Goal: Use online tool/utility: Utilize a website feature to perform a specific function

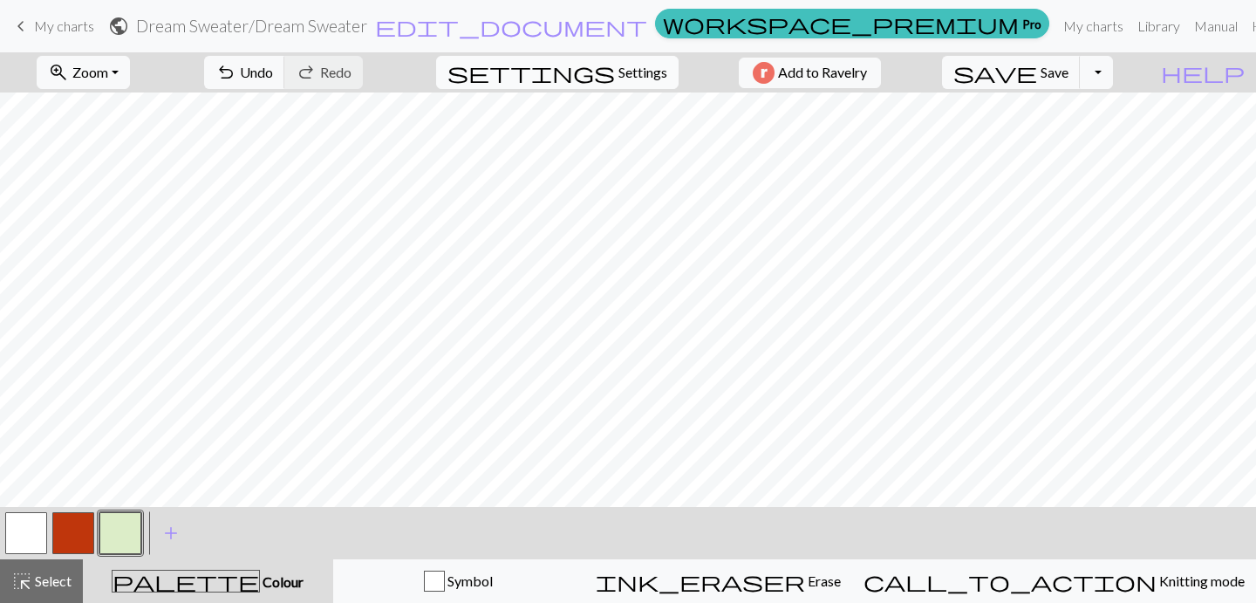
click at [631, 73] on span "Settings" at bounding box center [642, 72] width 49 height 21
select select "aran"
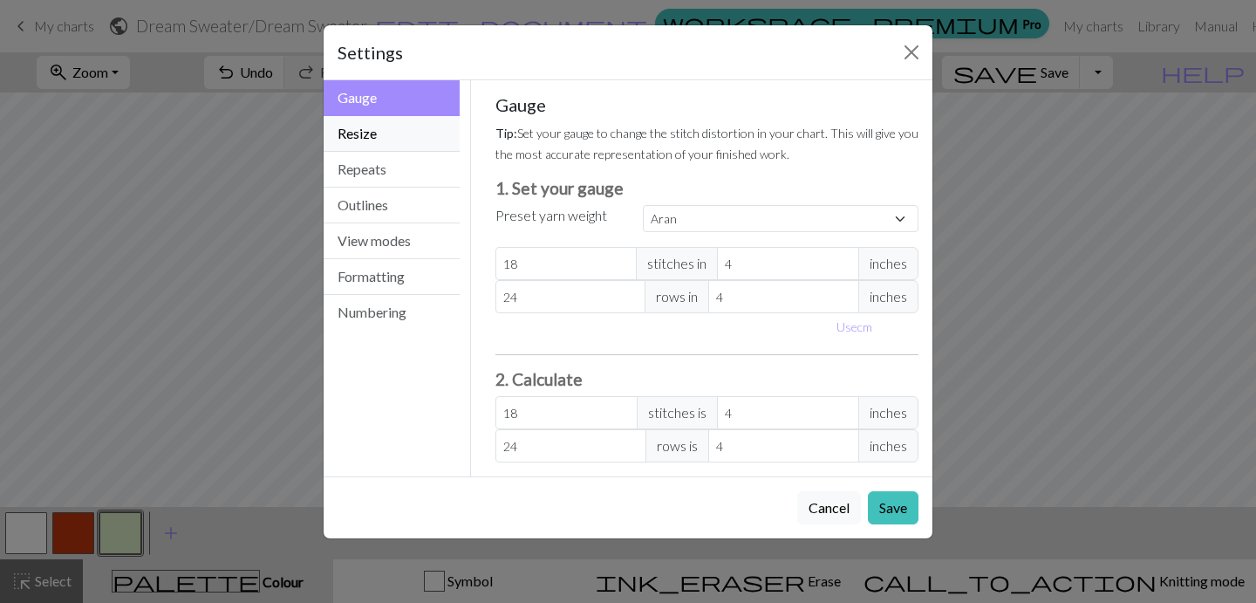
click at [381, 133] on button "Resize" at bounding box center [392, 134] width 136 height 36
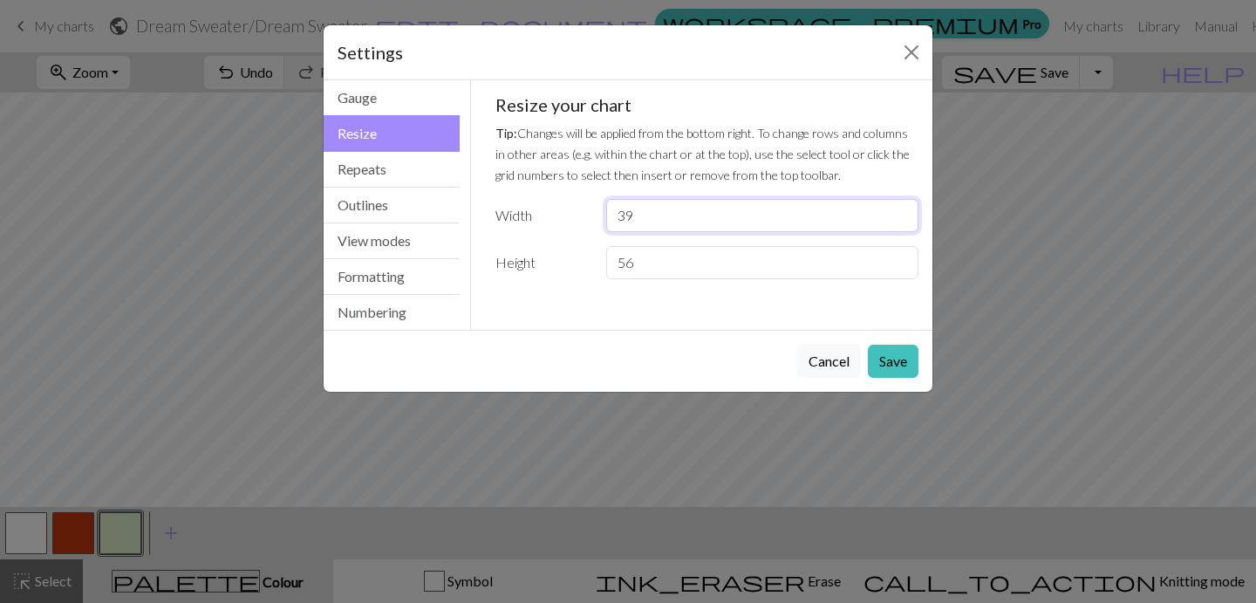
click at [653, 217] on input "39" at bounding box center [762, 215] width 312 height 33
type input "3"
type input "28"
click at [906, 365] on button "Save" at bounding box center [893, 361] width 51 height 33
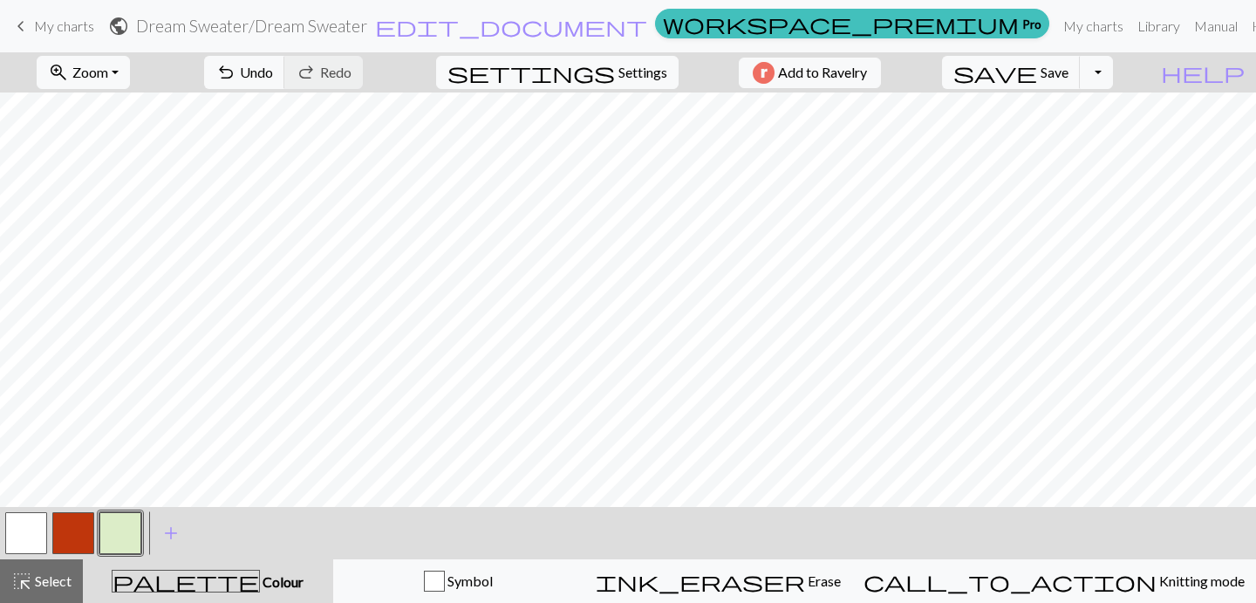
click at [19, 536] on button "button" at bounding box center [26, 533] width 42 height 42
click at [77, 530] on button "button" at bounding box center [73, 533] width 42 height 42
click at [23, 533] on button "button" at bounding box center [26, 533] width 42 height 42
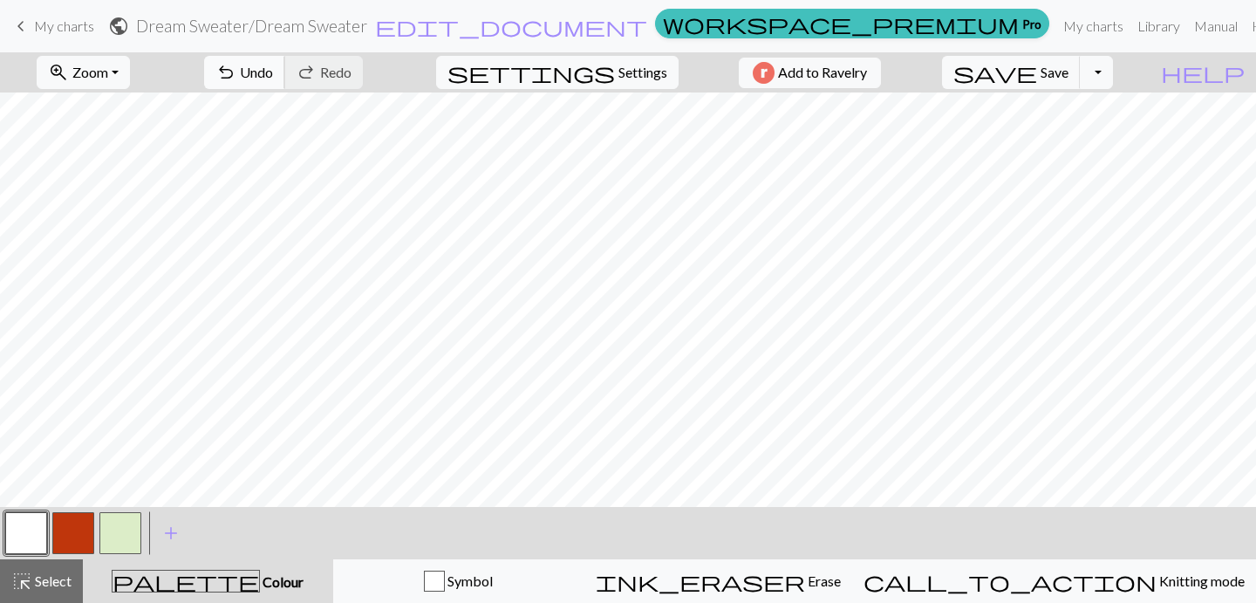
click at [273, 72] on span "Undo" at bounding box center [256, 72] width 33 height 17
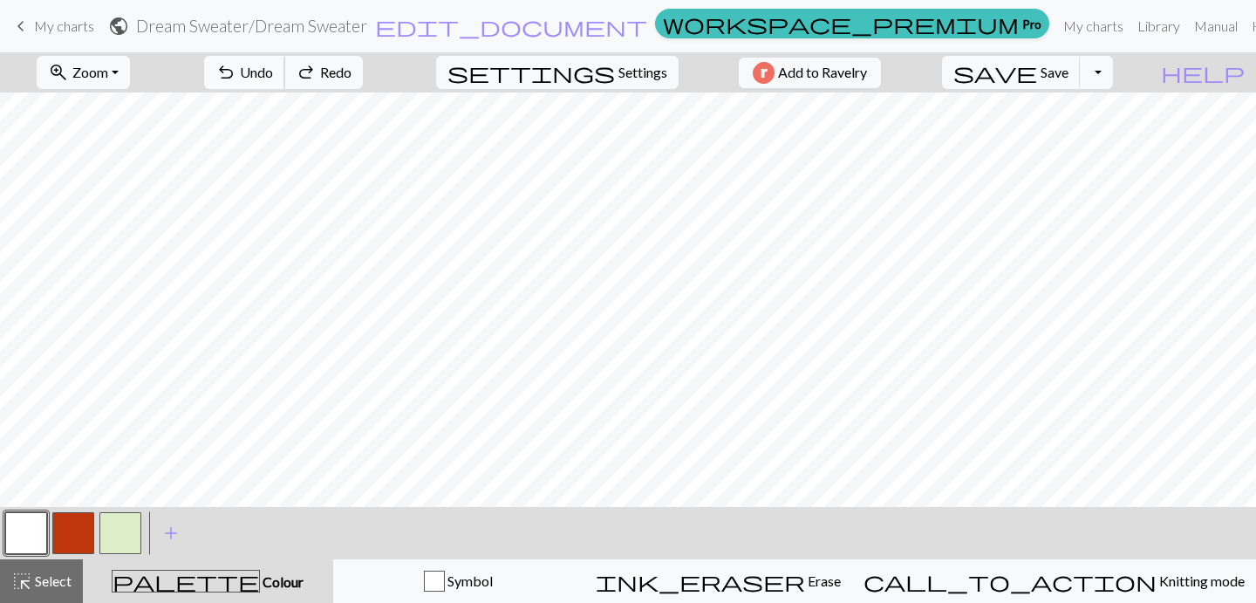
click at [273, 72] on span "Undo" at bounding box center [256, 72] width 33 height 17
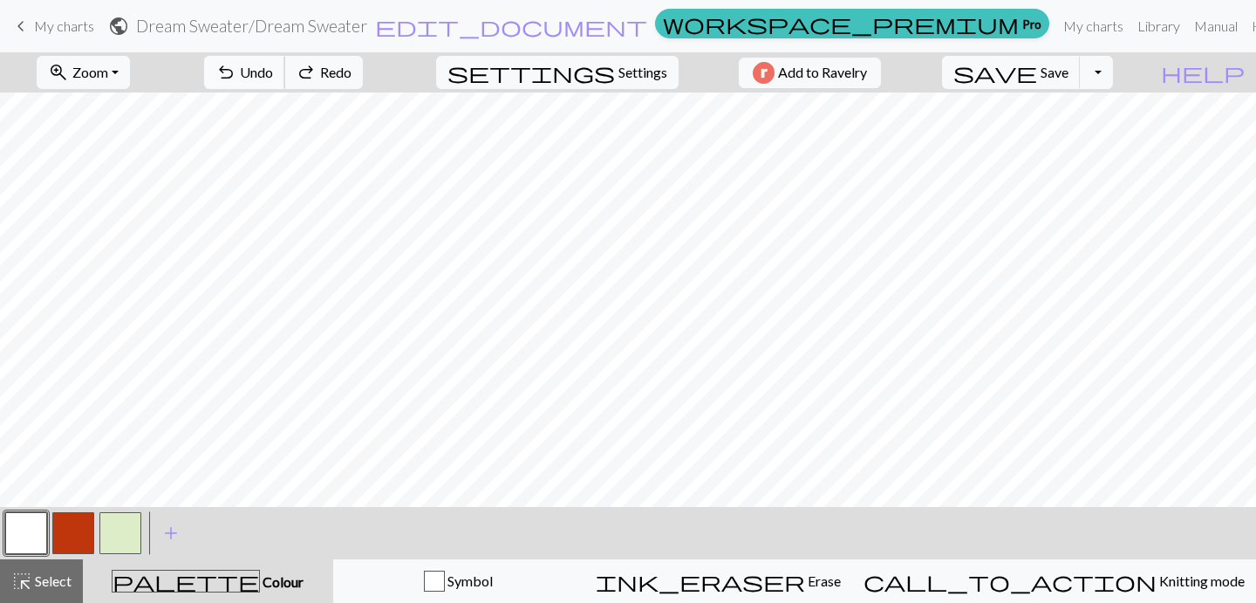
click at [273, 72] on span "Undo" at bounding box center [256, 72] width 33 height 17
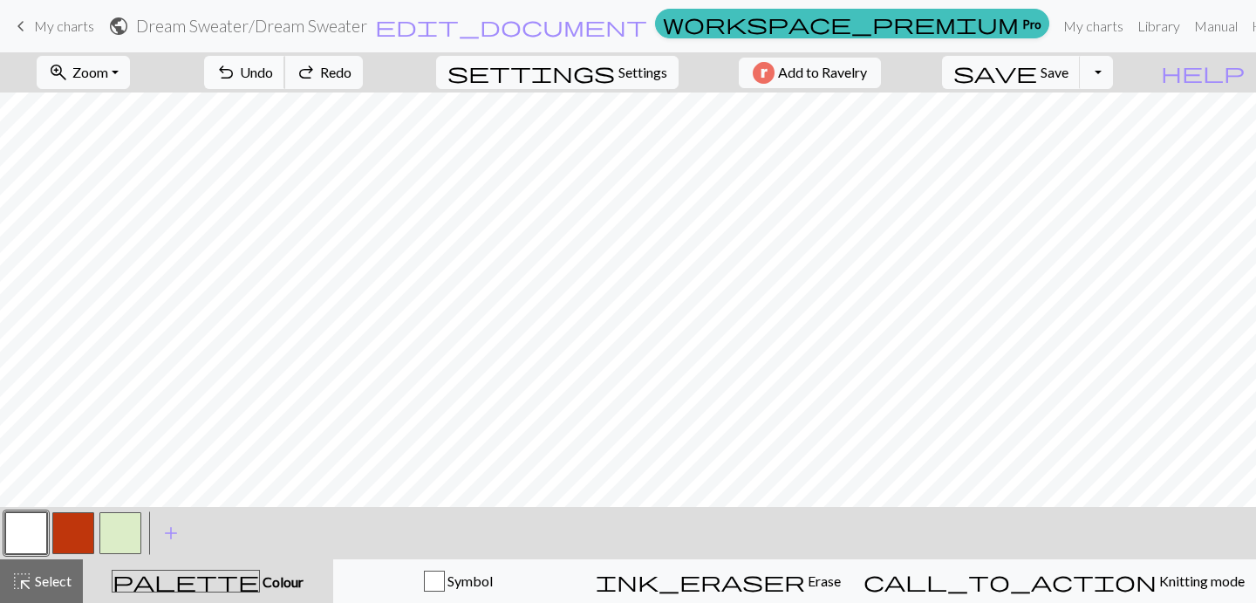
click at [273, 72] on span "Undo" at bounding box center [256, 72] width 33 height 17
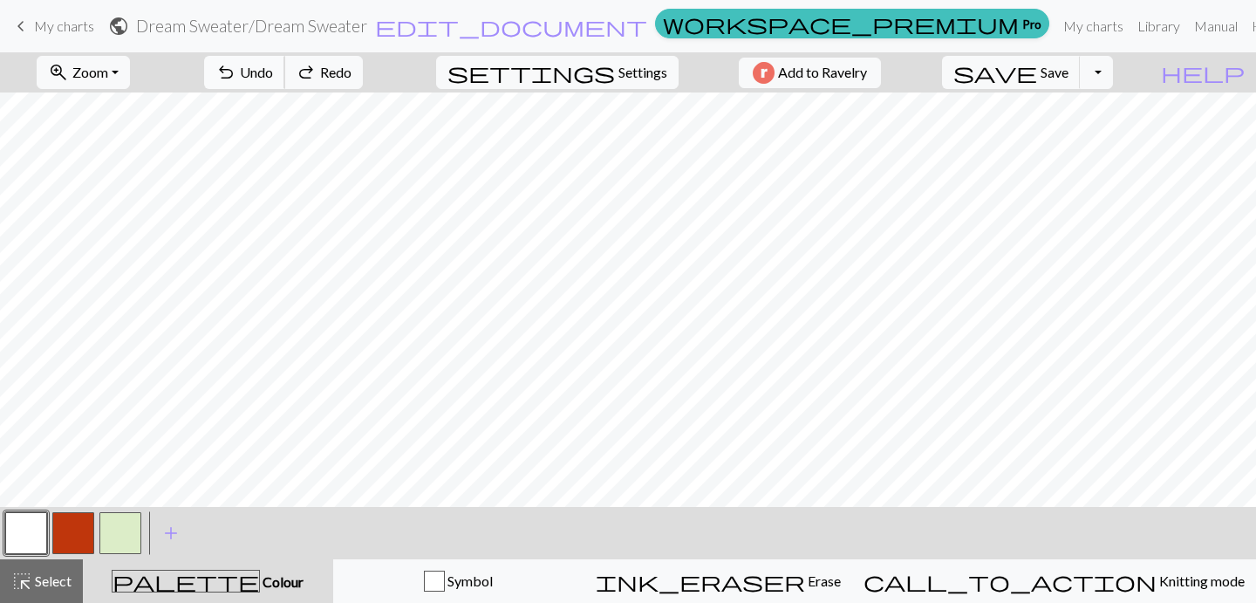
click at [273, 72] on span "Undo" at bounding box center [256, 72] width 33 height 17
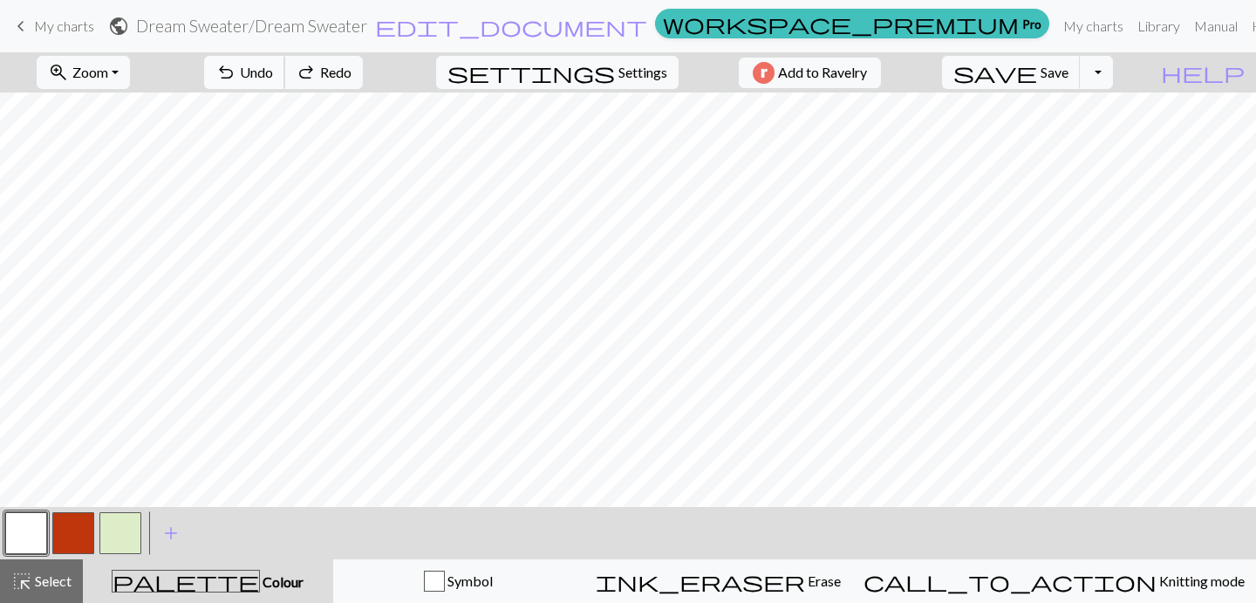
click at [273, 72] on span "Undo" at bounding box center [256, 72] width 33 height 17
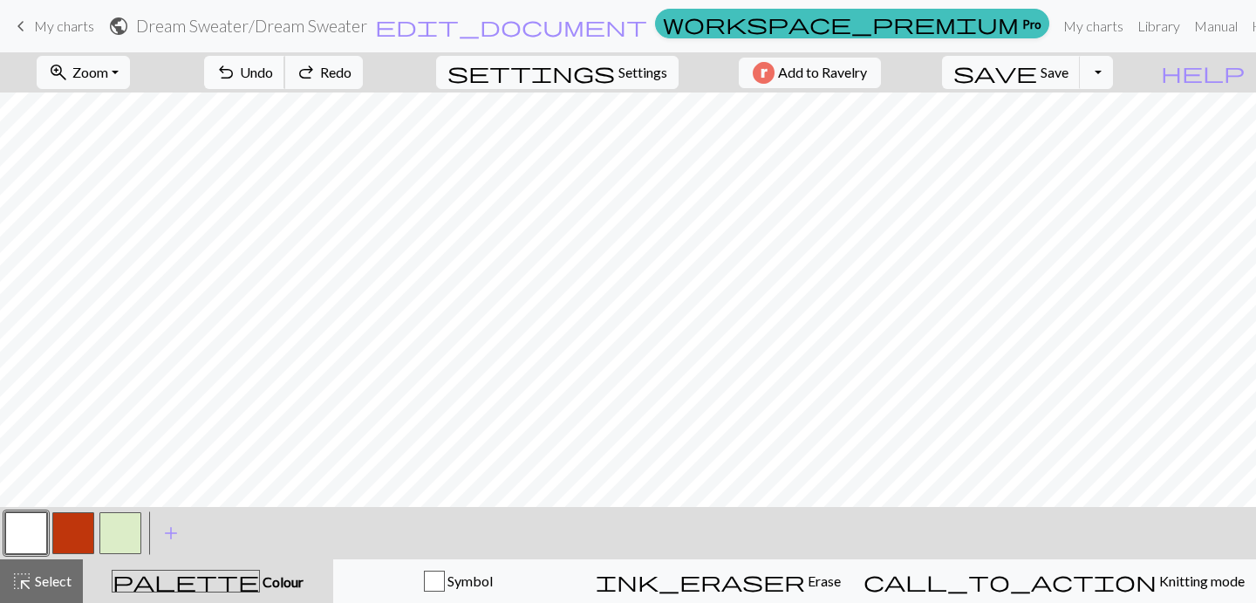
click at [273, 72] on span "Undo" at bounding box center [256, 72] width 33 height 17
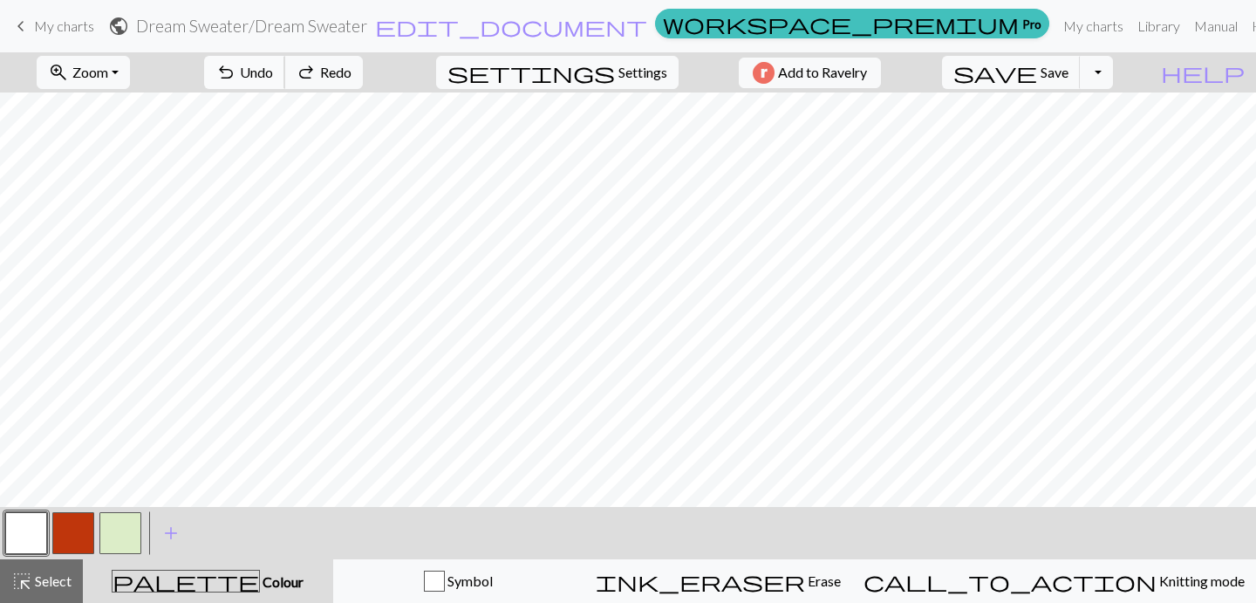
click at [273, 72] on span "Undo" at bounding box center [256, 72] width 33 height 17
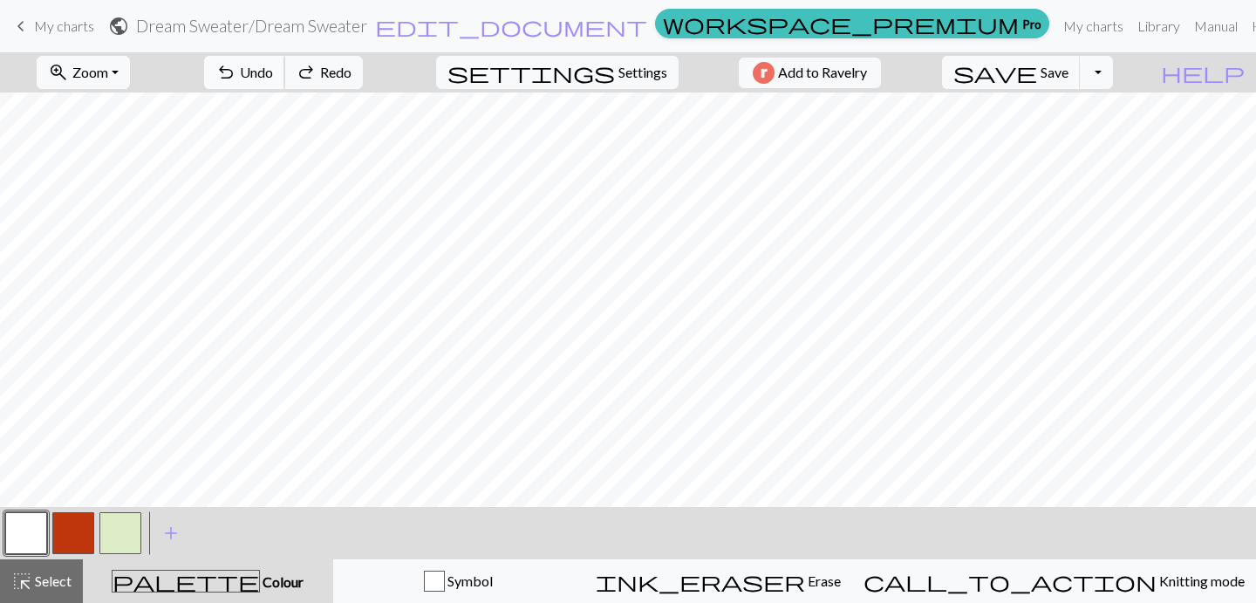
click at [273, 72] on span "Undo" at bounding box center [256, 72] width 33 height 17
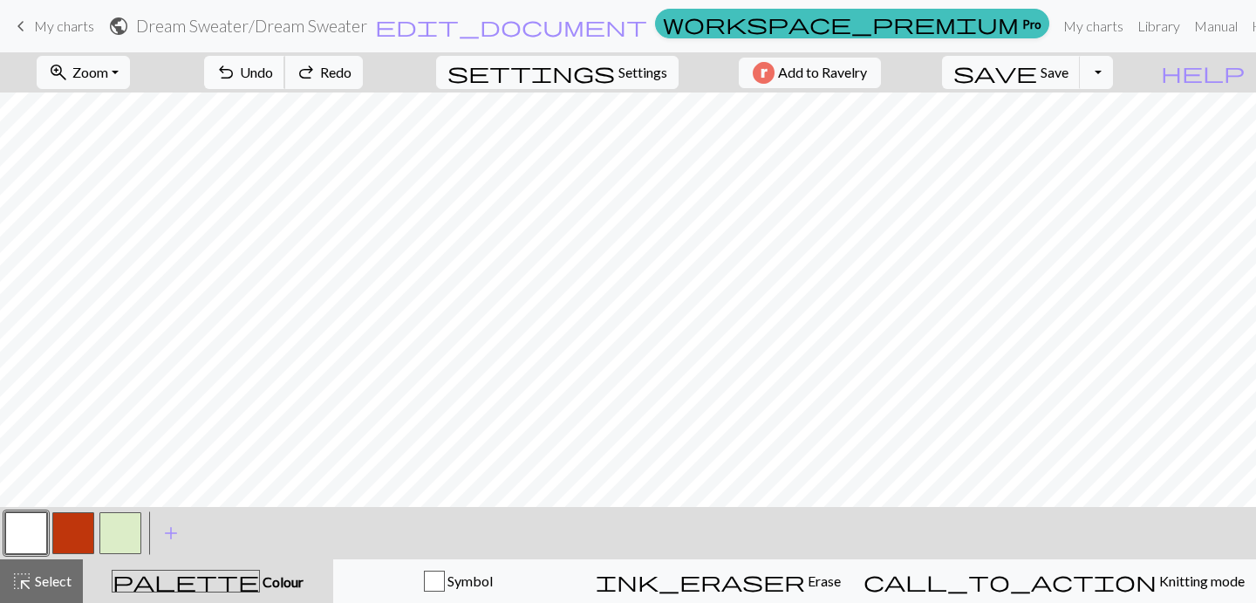
click at [273, 72] on span "Undo" at bounding box center [256, 72] width 33 height 17
click at [339, 72] on div "undo Undo Undo redo Redo Redo" at bounding box center [283, 72] width 185 height 40
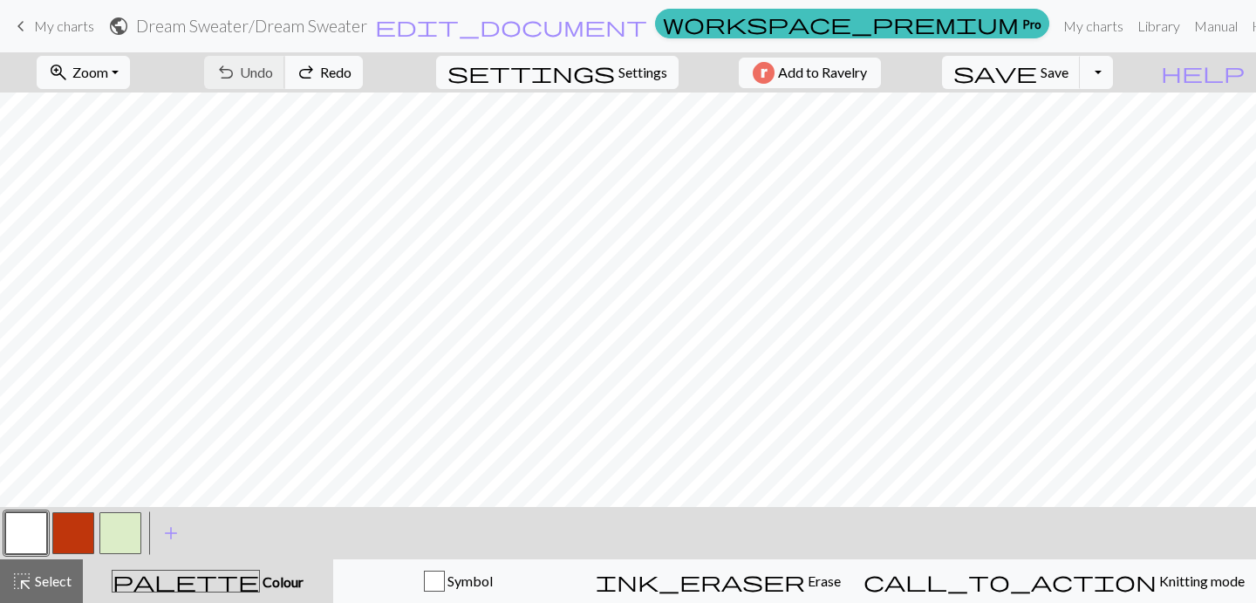
click at [339, 72] on div "undo Undo Undo redo Redo Redo" at bounding box center [283, 72] width 185 height 40
click at [76, 543] on button "button" at bounding box center [73, 533] width 42 height 42
click at [122, 533] on button "button" at bounding box center [120, 533] width 42 height 42
click at [73, 533] on button "button" at bounding box center [73, 533] width 42 height 42
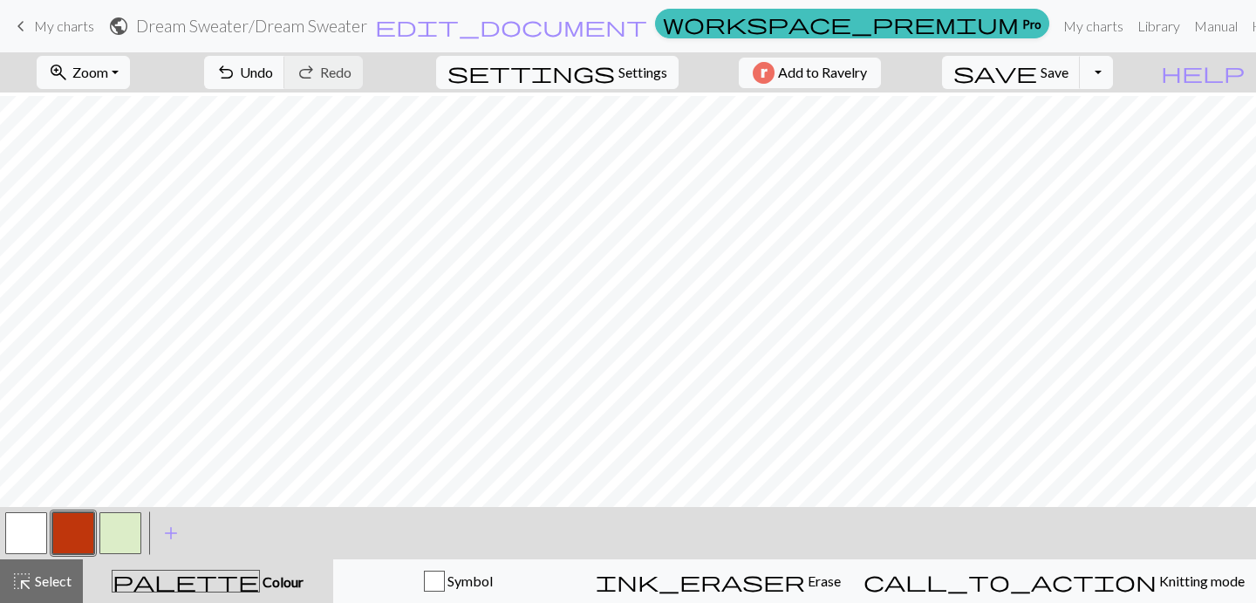
scroll to position [2, 0]
click at [28, 533] on button "button" at bounding box center [26, 533] width 42 height 42
click at [83, 529] on button "button" at bounding box center [73, 533] width 42 height 42
click at [25, 526] on button "button" at bounding box center [26, 533] width 42 height 42
click at [72, 527] on button "button" at bounding box center [73, 533] width 42 height 42
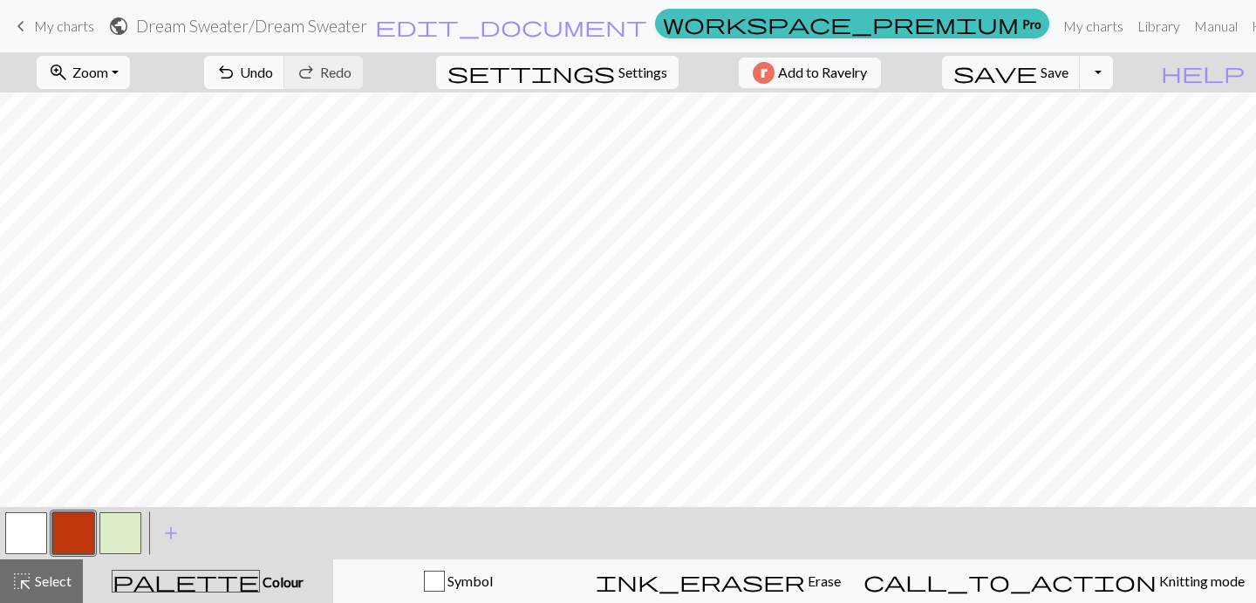
click at [51, 529] on div at bounding box center [73, 532] width 47 height 47
click at [35, 529] on button "button" at bounding box center [26, 533] width 42 height 42
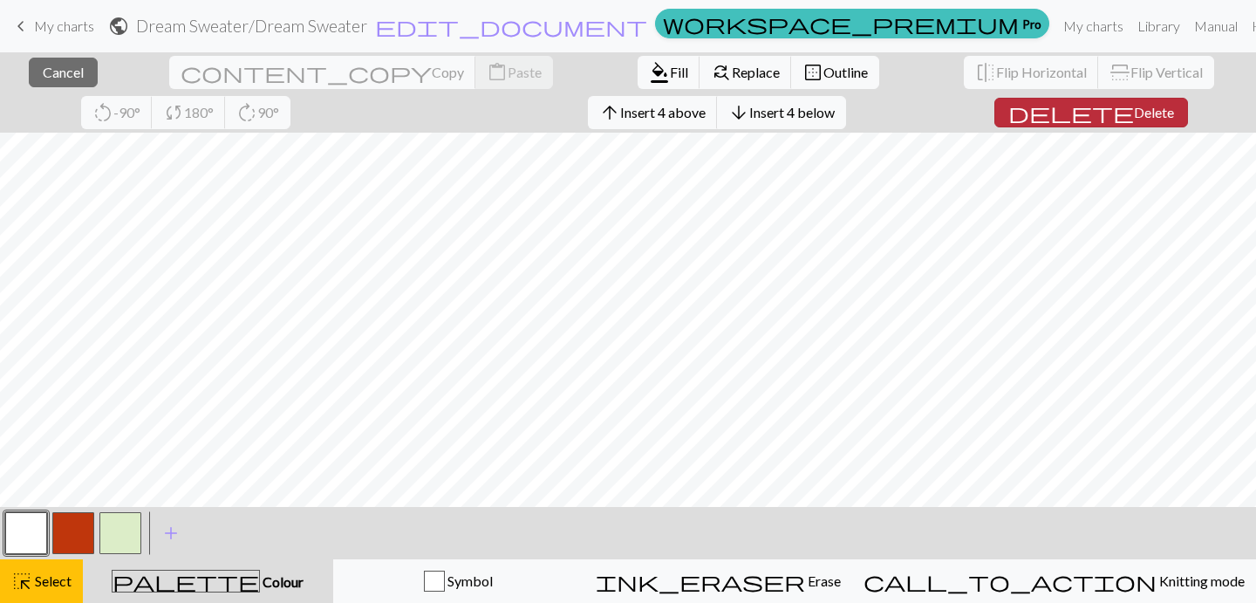
click at [1134, 118] on span "Delete" at bounding box center [1154, 112] width 40 height 17
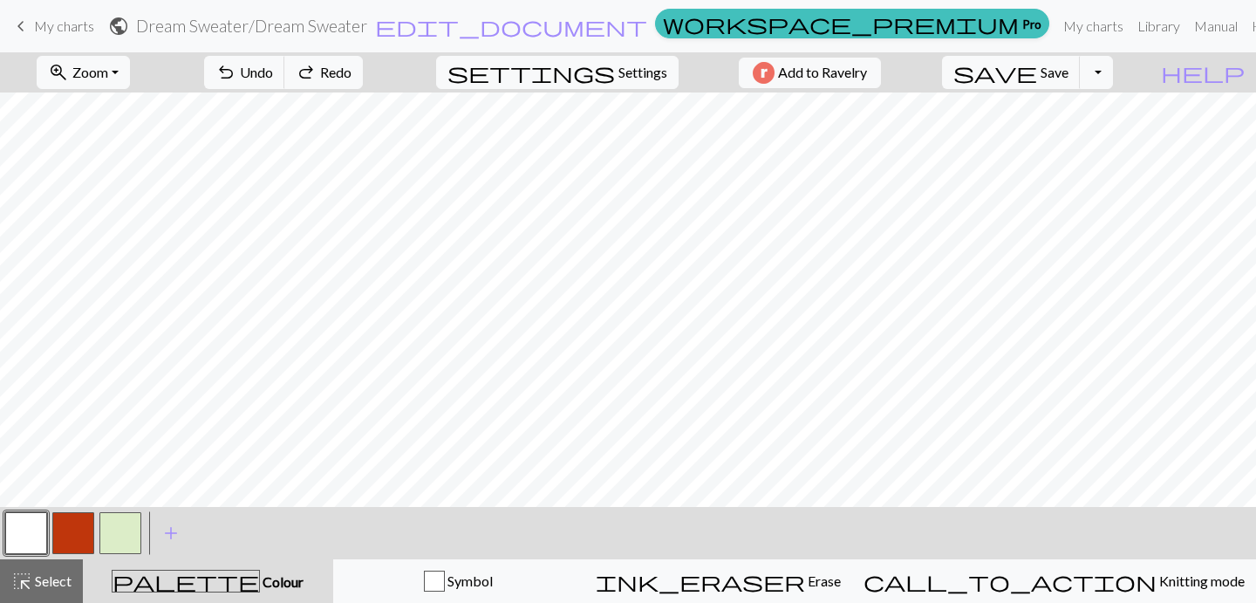
click at [36, 534] on button "button" at bounding box center [26, 533] width 42 height 42
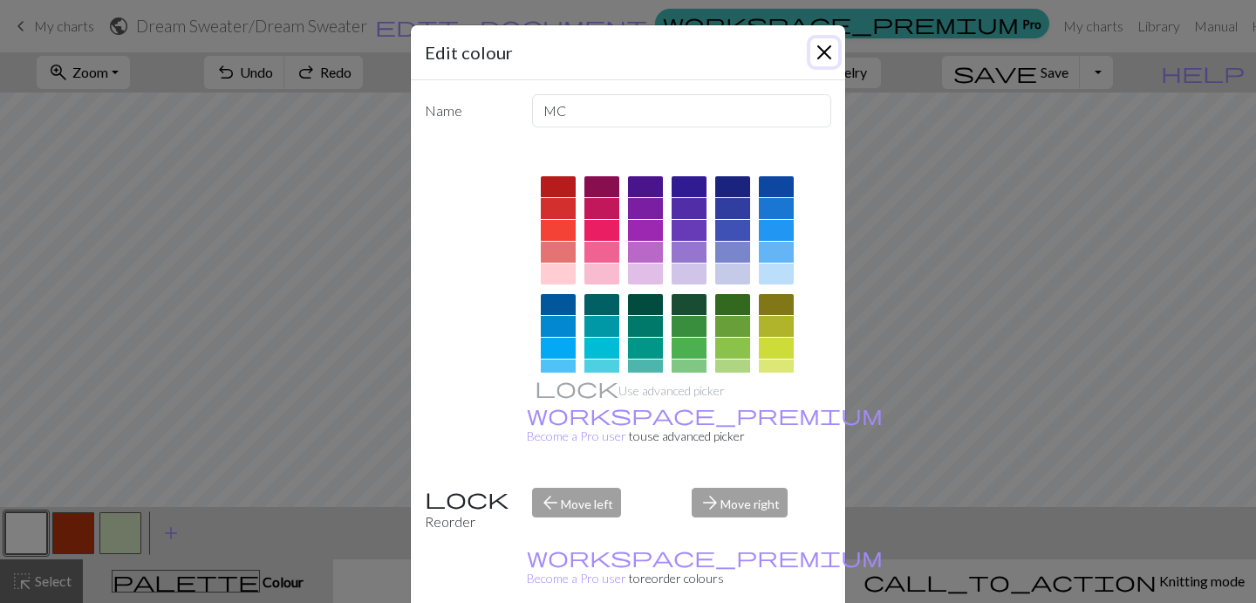
click at [826, 49] on button "Close" at bounding box center [824, 52] width 28 height 28
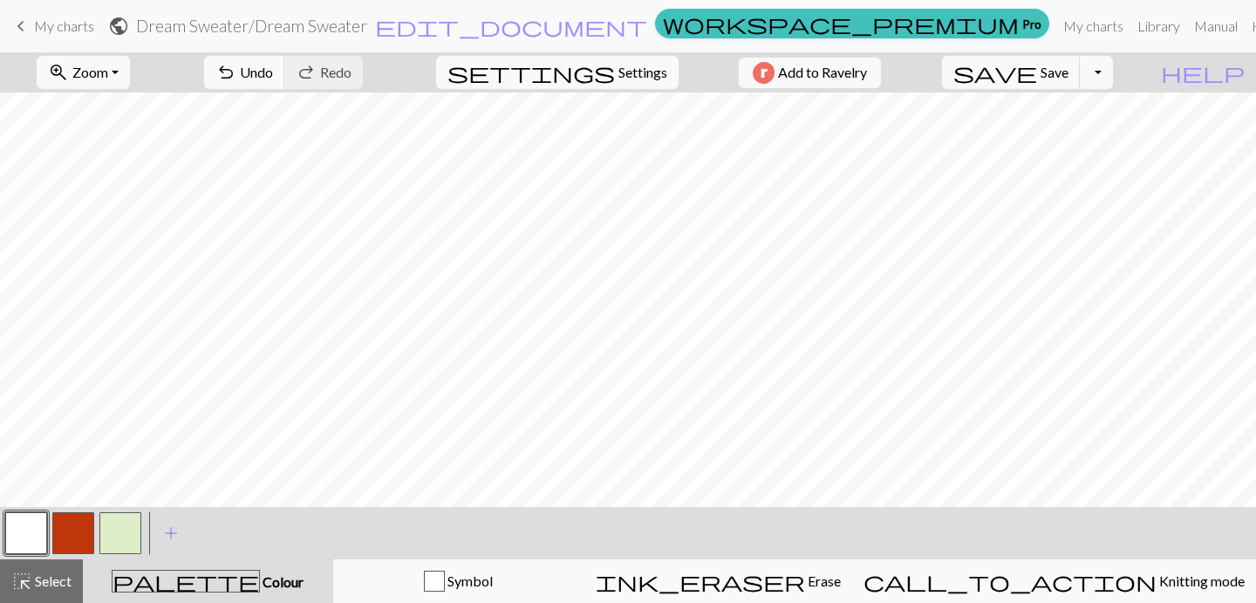
click at [72, 534] on button "button" at bounding box center [73, 533] width 42 height 42
click at [31, 533] on button "button" at bounding box center [26, 533] width 42 height 42
click at [69, 535] on button "button" at bounding box center [73, 533] width 42 height 42
click at [78, 534] on button "button" at bounding box center [73, 533] width 42 height 42
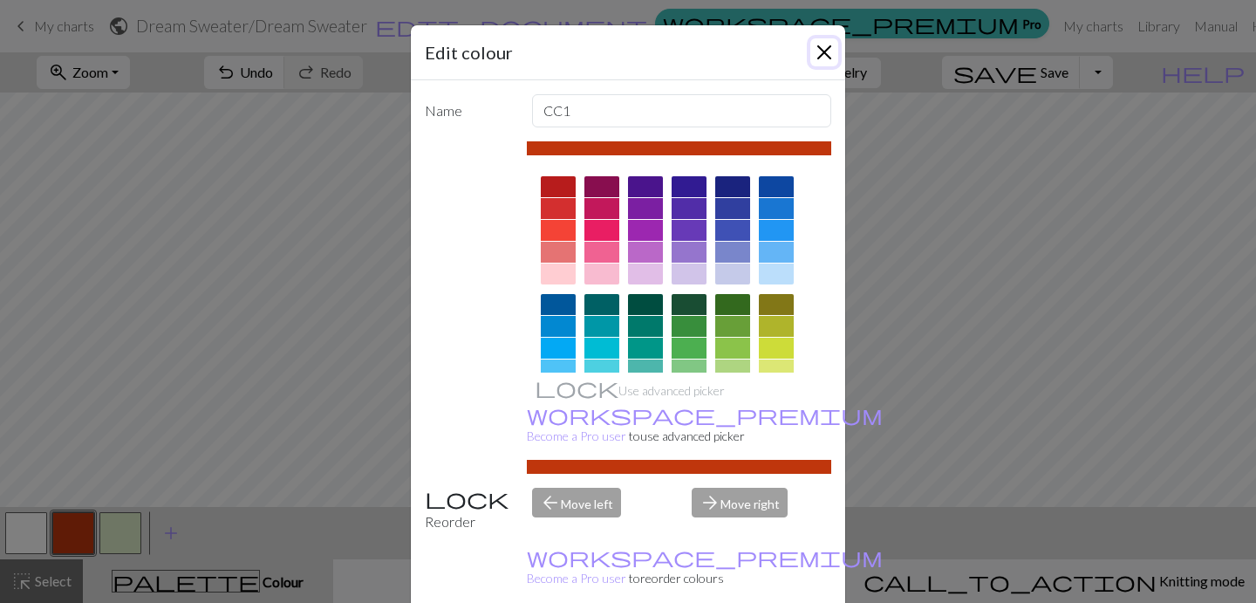
click at [815, 49] on button "Close" at bounding box center [824, 52] width 28 height 28
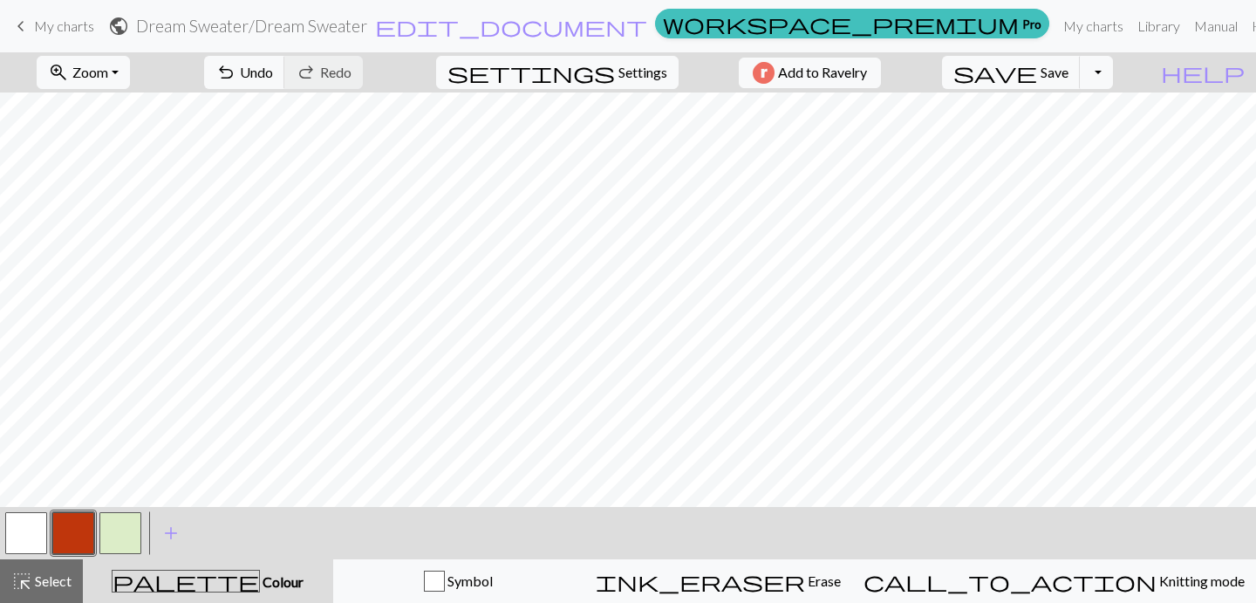
click at [28, 535] on button "button" at bounding box center [26, 533] width 42 height 42
click at [72, 536] on button "button" at bounding box center [73, 533] width 42 height 42
click at [27, 538] on button "button" at bounding box center [26, 533] width 42 height 42
click at [77, 529] on button "button" at bounding box center [73, 533] width 42 height 42
click at [34, 541] on button "button" at bounding box center [26, 533] width 42 height 42
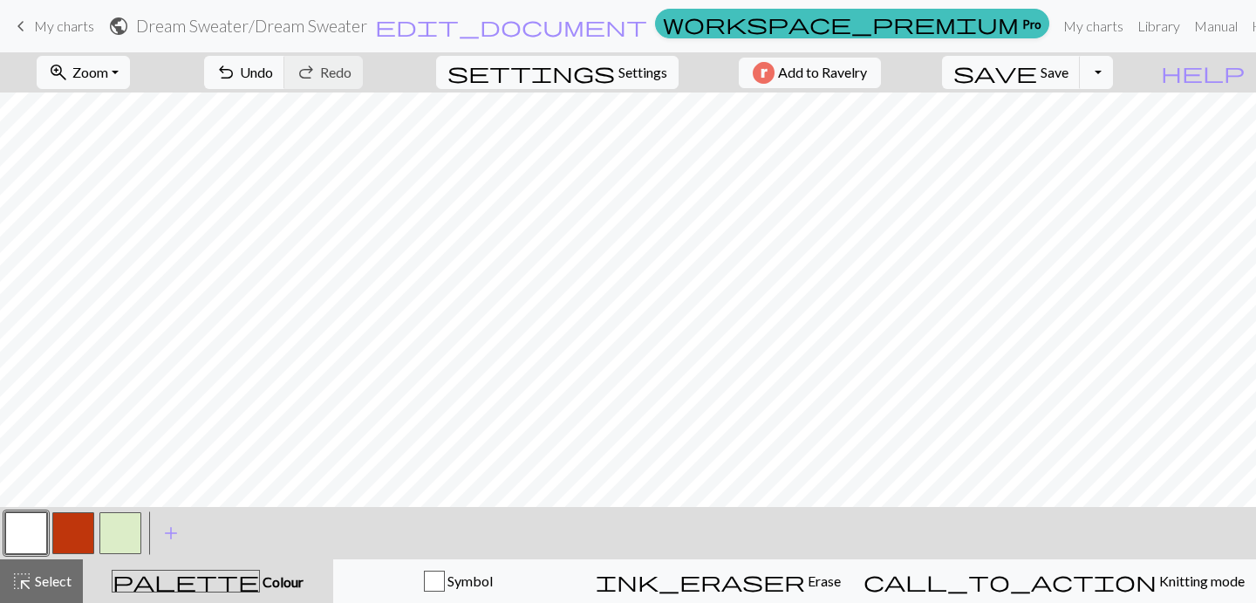
click at [67, 535] on button "button" at bounding box center [73, 533] width 42 height 42
click at [113, 538] on button "button" at bounding box center [120, 533] width 42 height 42
click at [30, 534] on button "button" at bounding box center [26, 533] width 42 height 42
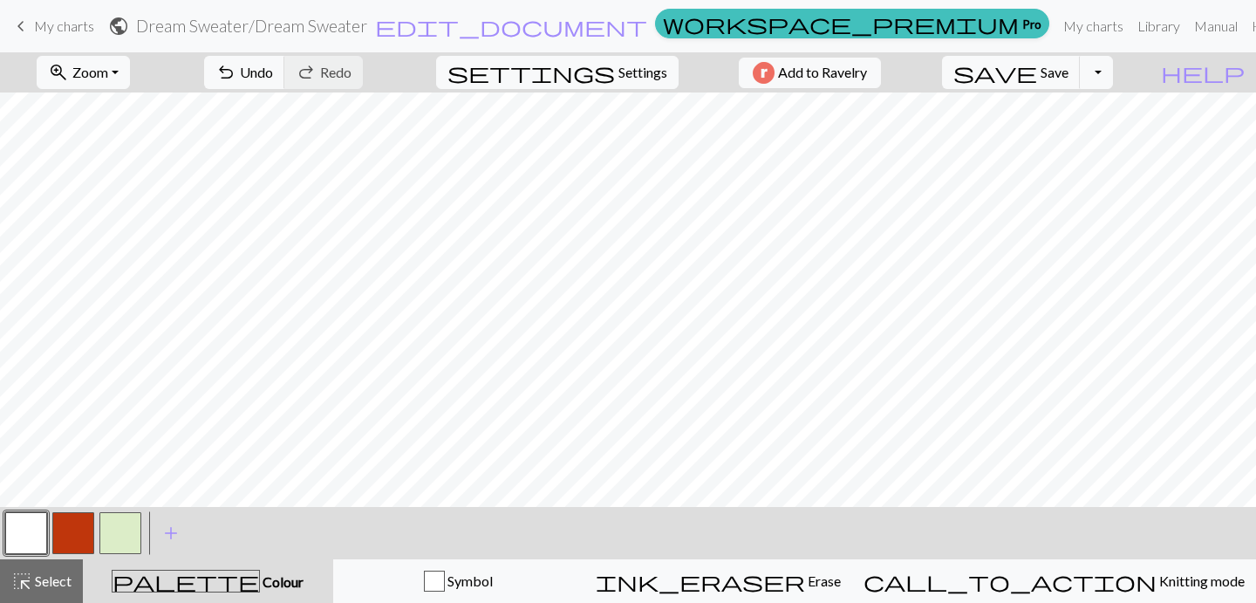
scroll to position [163, 0]
click at [117, 536] on button "button" at bounding box center [120, 533] width 42 height 42
click at [24, 526] on button "button" at bounding box center [26, 533] width 42 height 42
click at [119, 527] on button "button" at bounding box center [120, 533] width 42 height 42
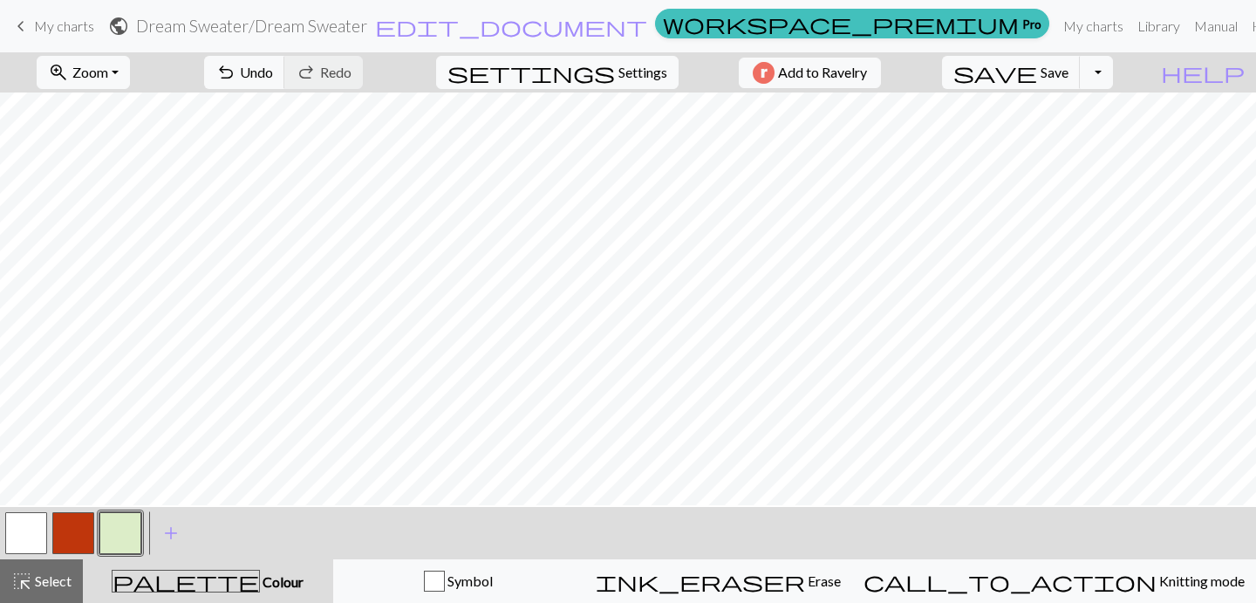
scroll to position [0, 0]
click at [27, 532] on button "button" at bounding box center [26, 533] width 42 height 42
click at [119, 529] on button "button" at bounding box center [120, 533] width 42 height 42
click at [42, 529] on button "button" at bounding box center [26, 533] width 42 height 42
click at [122, 534] on button "button" at bounding box center [120, 533] width 42 height 42
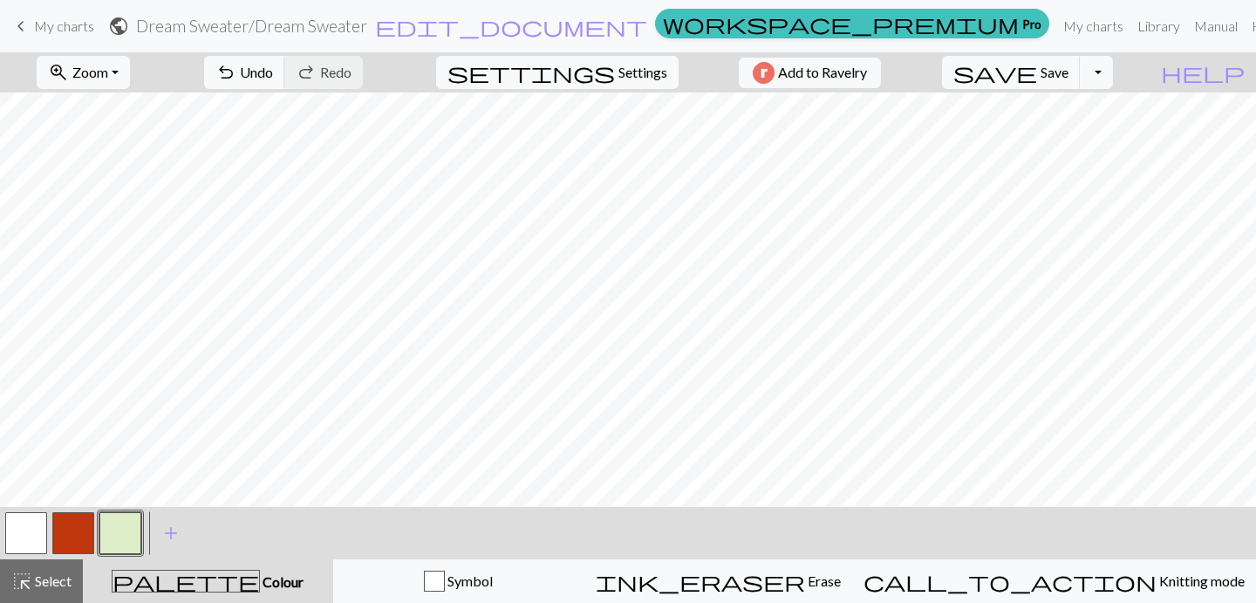
click at [13, 539] on button "button" at bounding box center [26, 533] width 42 height 42
click at [124, 529] on button "button" at bounding box center [120, 533] width 42 height 42
click at [33, 529] on button "button" at bounding box center [26, 533] width 42 height 42
click at [123, 533] on button "button" at bounding box center [120, 533] width 42 height 42
click at [70, 530] on button "button" at bounding box center [73, 533] width 42 height 42
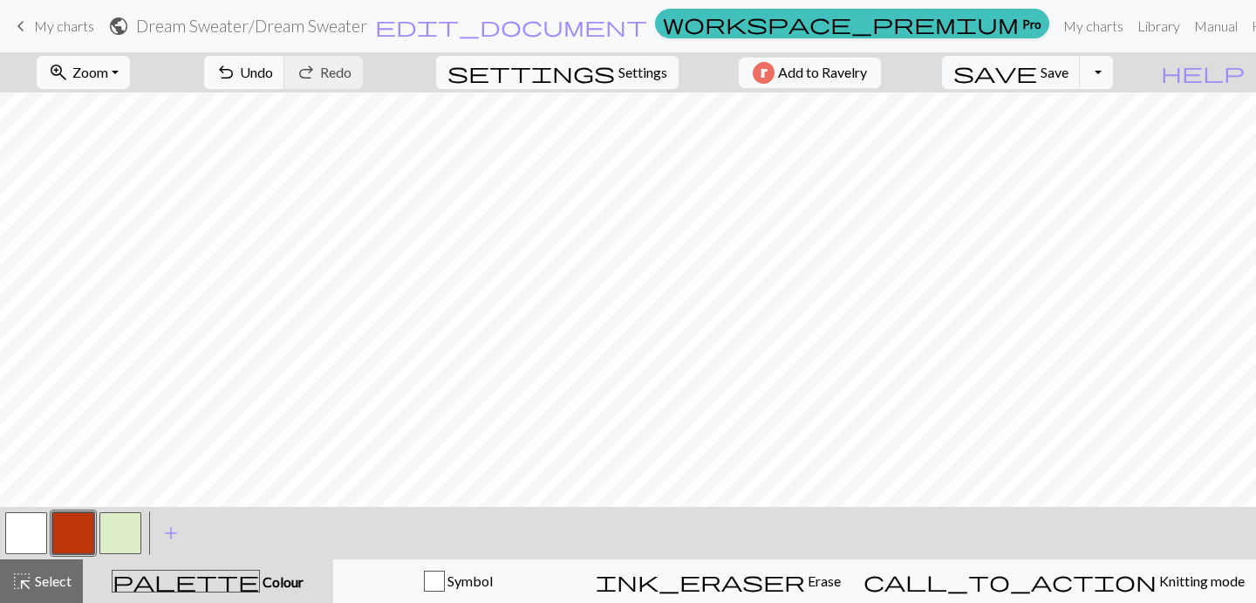
click at [31, 537] on button "button" at bounding box center [26, 533] width 42 height 42
click at [121, 531] on button "button" at bounding box center [120, 533] width 42 height 42
